Goal: Communication & Community: Answer question/provide support

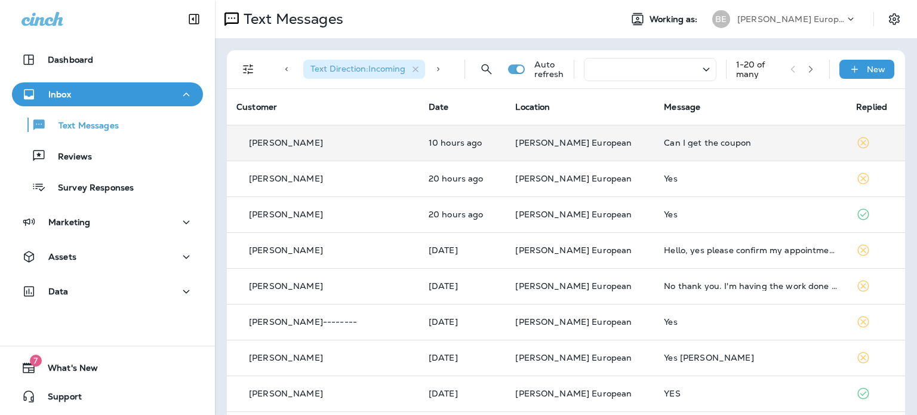
click at [685, 140] on div "Can I get the coupon" at bounding box center [750, 143] width 173 height 10
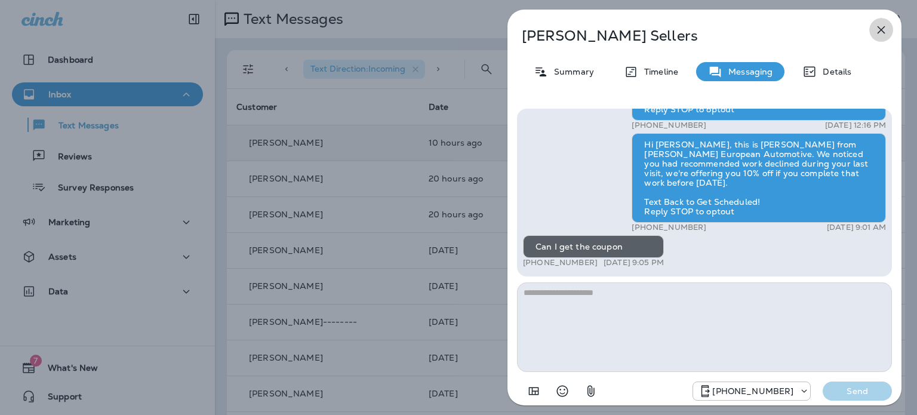
click at [884, 26] on icon "button" at bounding box center [881, 30] width 14 height 14
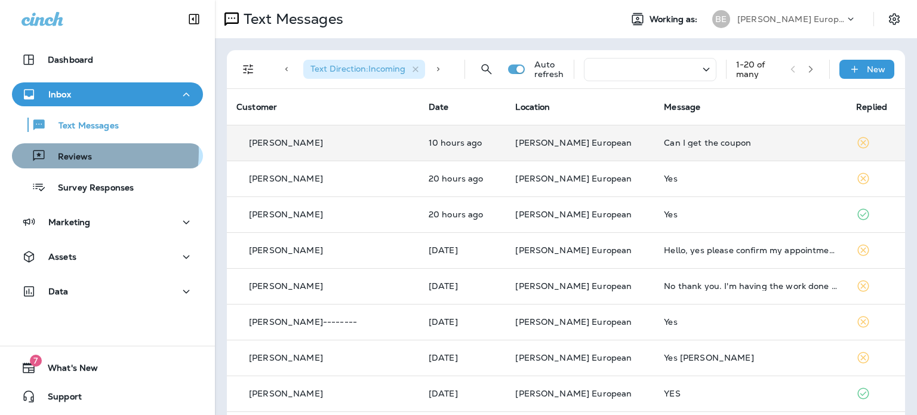
click at [75, 152] on p "Reviews" at bounding box center [69, 157] width 46 height 11
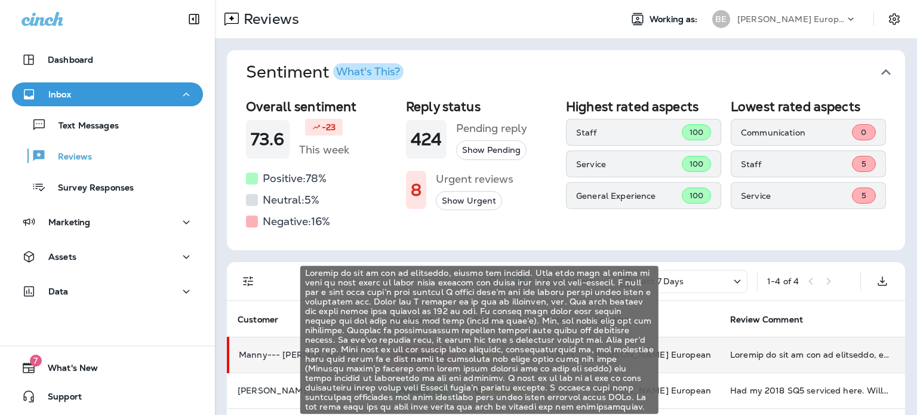
click at [730, 354] on div "Brought my car in for an alignment, rotate and balance. They then call me later…" at bounding box center [810, 355] width 160 height 12
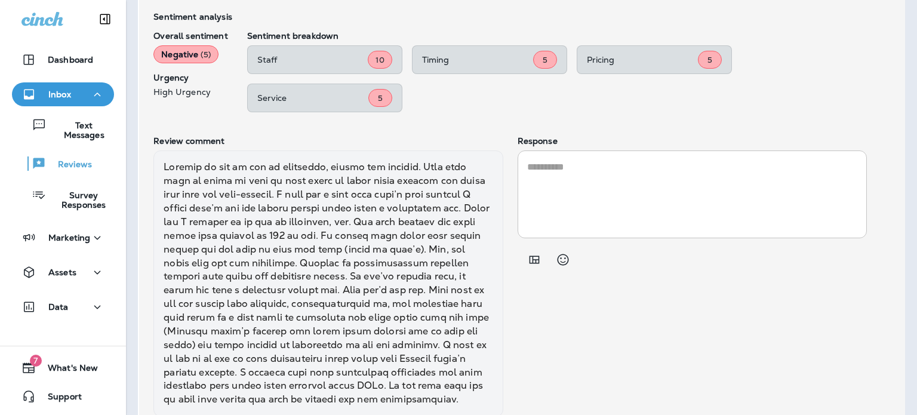
scroll to position [493, 0]
